Goal: Information Seeking & Learning: Find specific page/section

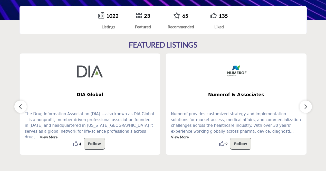
scroll to position [113, 0]
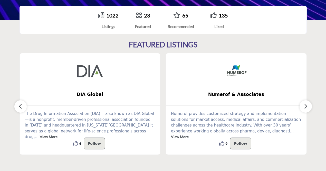
drag, startPoint x: 308, startPoint y: 110, endPoint x: 315, endPoint y: 133, distance: 24.0
click at [315, 133] on section "FEATURED LISTINGS DIA Global ... View More 4 4 Follow Following ... 9 9 ..." at bounding box center [163, 97] width 326 height 135
click at [305, 107] on icon "button" at bounding box center [305, 106] width 4 height 6
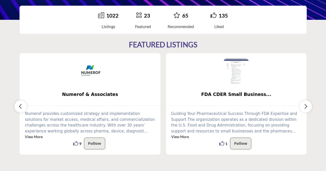
click at [305, 107] on icon "button" at bounding box center [305, 106] width 4 height 6
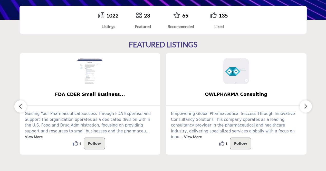
click at [305, 107] on icon "button" at bounding box center [305, 106] width 4 height 6
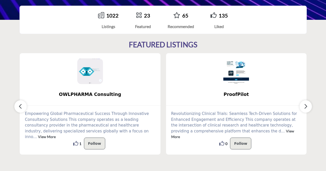
click at [305, 107] on icon "button" at bounding box center [305, 106] width 4 height 6
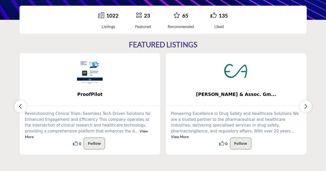
click at [305, 106] on icon "button" at bounding box center [305, 106] width 4 height 6
click at [306, 105] on icon "button" at bounding box center [305, 106] width 4 height 6
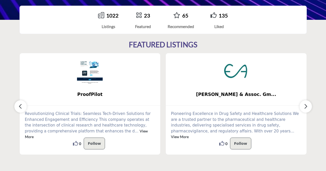
click at [306, 105] on icon "button" at bounding box center [305, 106] width 4 height 6
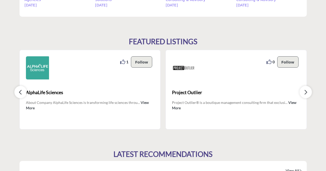
scroll to position [456, 0]
click at [301, 92] on button "button" at bounding box center [305, 91] width 12 height 12
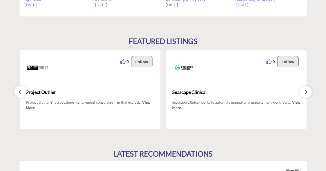
click at [301, 93] on button "button" at bounding box center [305, 91] width 12 height 12
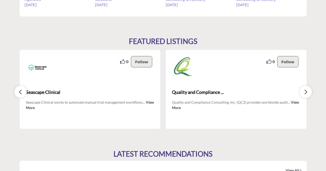
click at [301, 93] on button "button" at bounding box center [305, 91] width 12 height 12
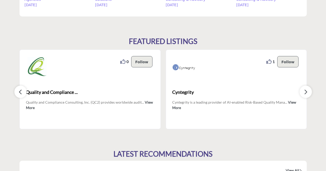
click at [301, 93] on button "button" at bounding box center [305, 91] width 12 height 12
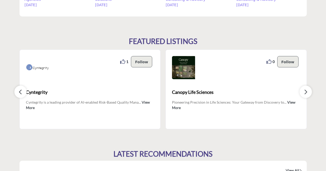
click at [301, 93] on button "button" at bounding box center [305, 91] width 12 height 12
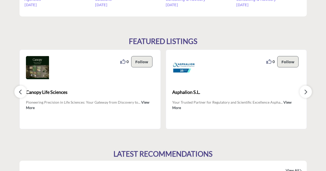
click at [301, 93] on button "button" at bounding box center [305, 91] width 12 height 12
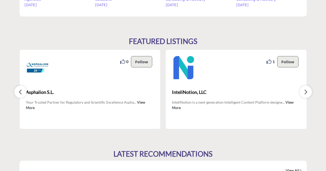
click at [301, 93] on button "button" at bounding box center [305, 91] width 12 height 12
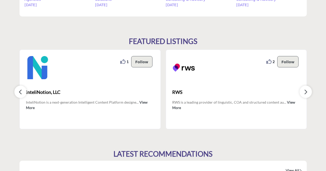
click at [301, 93] on button "button" at bounding box center [305, 91] width 12 height 12
click at [302, 93] on button "button" at bounding box center [305, 91] width 12 height 12
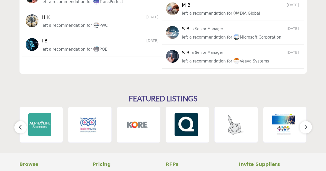
scroll to position [779, 0]
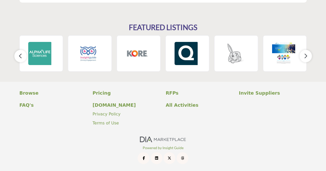
click at [303, 56] on icon "button" at bounding box center [305, 56] width 4 height 6
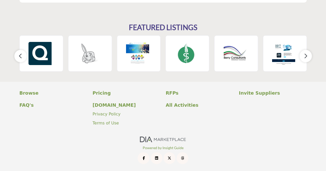
click at [304, 56] on icon "button" at bounding box center [305, 56] width 4 height 6
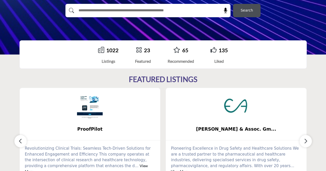
scroll to position [78, 0]
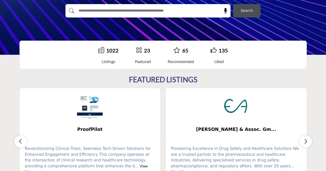
click at [109, 51] on link "1022" at bounding box center [112, 50] width 12 height 6
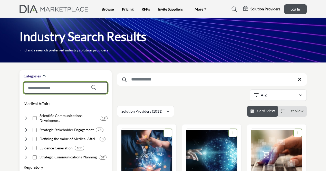
click at [44, 83] on input "Search Category" at bounding box center [66, 88] width 84 height 12
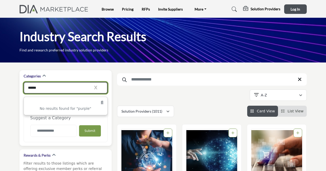
type input "******"
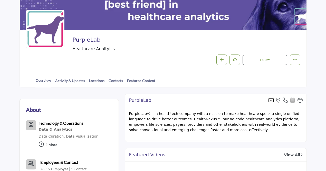
scroll to position [53, 0]
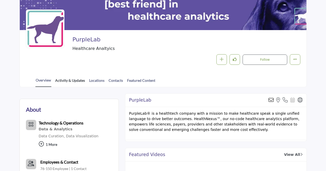
click at [81, 81] on link "Activity & Updates" at bounding box center [70, 81] width 30 height 9
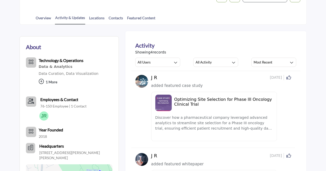
scroll to position [80, 0]
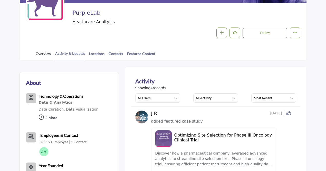
click at [47, 54] on link "Overview" at bounding box center [43, 55] width 16 height 9
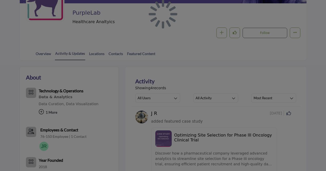
scroll to position [80, 0]
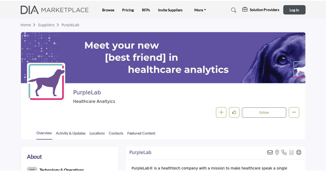
scroll to position [53, 0]
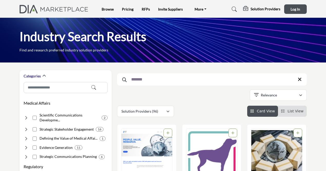
click at [171, 81] on input "******" at bounding box center [212, 79] width 190 height 12
type input "*"
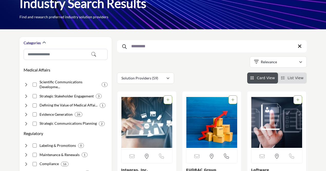
scroll to position [31, 0]
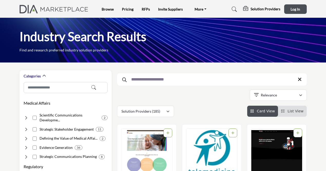
click at [146, 79] on input "**********" at bounding box center [212, 79] width 190 height 12
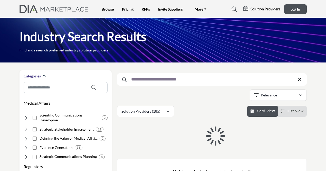
type input "**********"
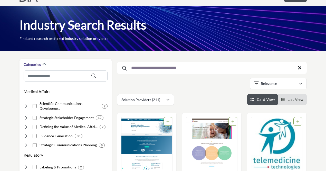
scroll to position [11, 0]
